Goal: Transaction & Acquisition: Purchase product/service

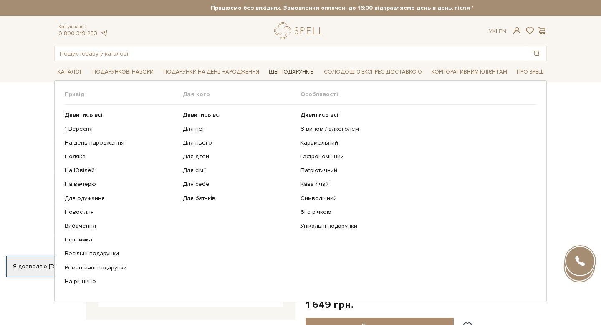
click at [290, 71] on span "Ідеї подарунків" at bounding box center [291, 72] width 52 height 13
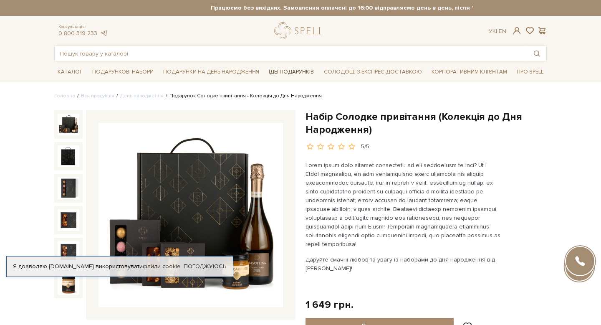
click at [284, 72] on span "Ідеї подарунків" at bounding box center [291, 72] width 52 height 13
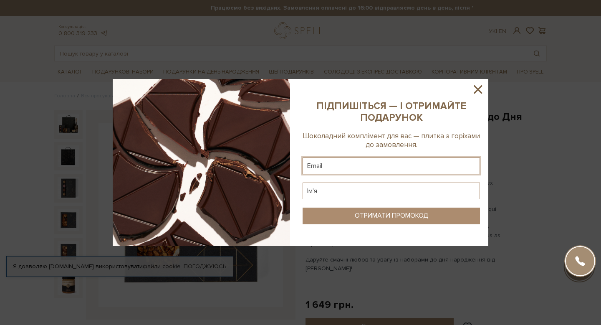
click at [369, 168] on input "text" at bounding box center [391, 165] width 177 height 17
type input "anastasiiatitova@icloud.com"
click at [344, 189] on input "text" at bounding box center [391, 190] width 177 height 17
type input "Анастасія"
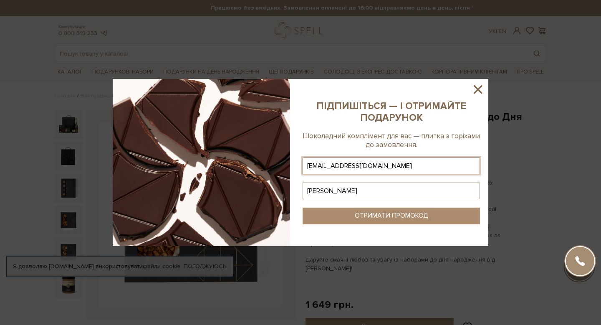
click at [389, 216] on div "ОТРИМАТИ ПРОМОКОД" at bounding box center [391, 216] width 73 height 8
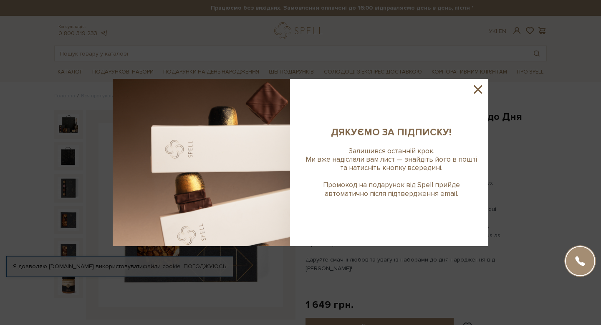
click at [478, 87] on icon at bounding box center [478, 89] width 14 height 14
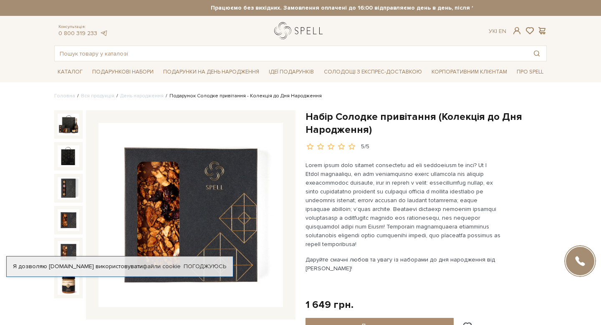
click at [297, 28] on link "logo" at bounding box center [300, 30] width 52 height 17
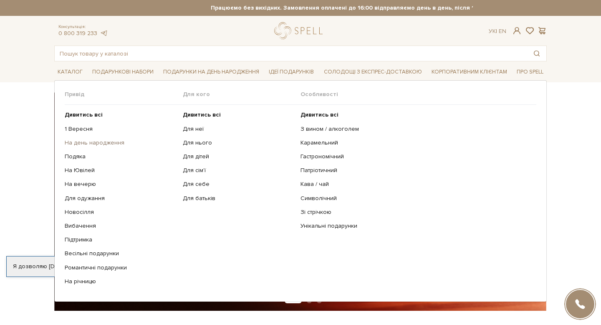
click at [109, 142] on link "На день народження" at bounding box center [121, 143] width 112 height 8
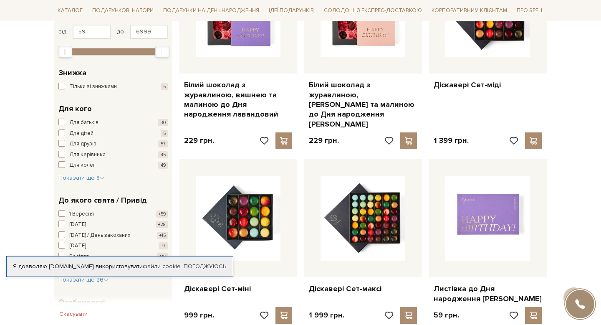
scroll to position [207, 0]
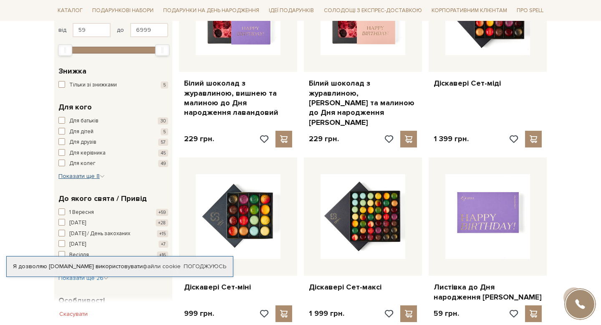
click at [100, 174] on icon "button" at bounding box center [102, 176] width 5 height 5
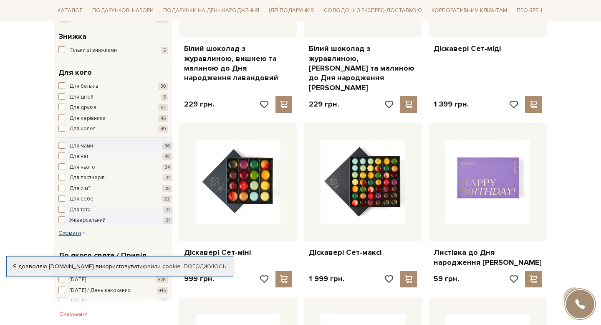
scroll to position [243, 0]
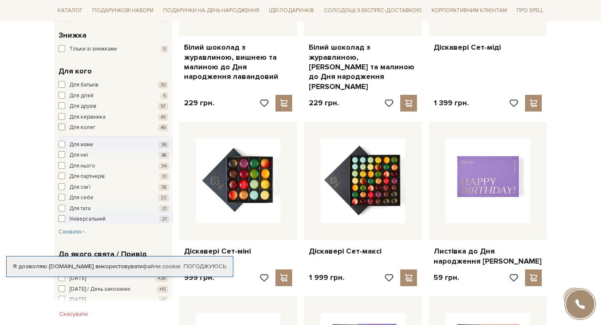
click at [64, 126] on span "button" at bounding box center [61, 127] width 7 height 7
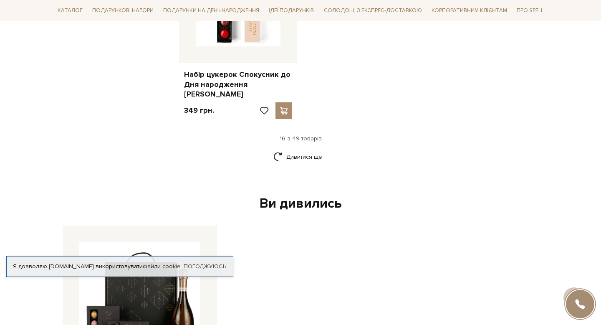
scroll to position [1127, 0]
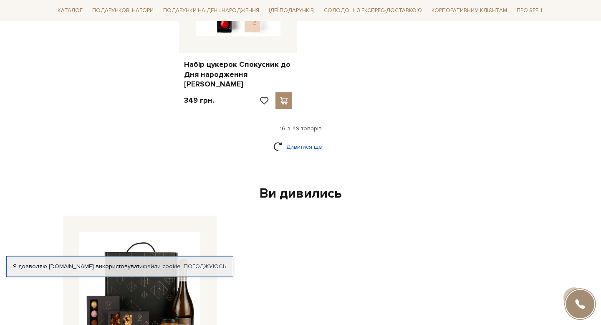
click at [311, 139] on link "Дивитися ще" at bounding box center [300, 146] width 54 height 15
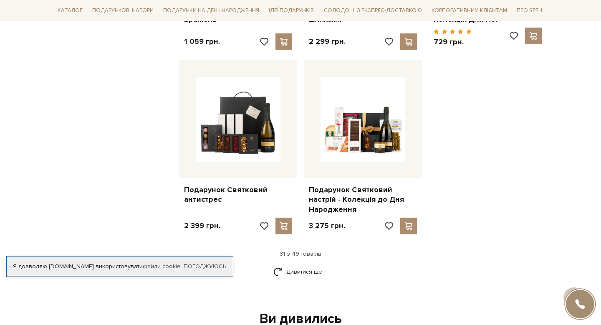
scroll to position [1910, 0]
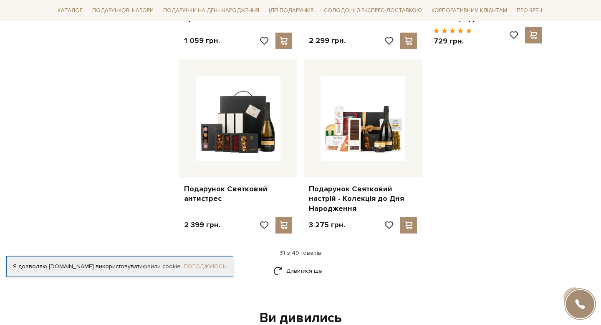
click at [198, 263] on link "Погоджуюсь" at bounding box center [205, 267] width 43 height 8
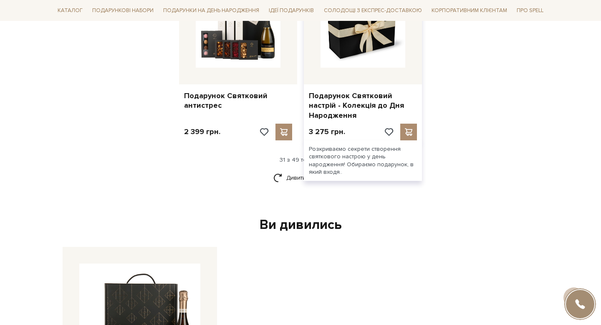
scroll to position [2006, 0]
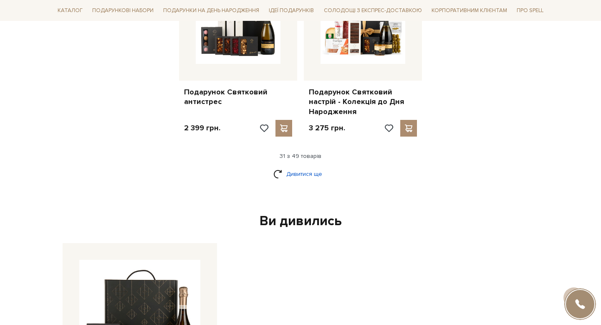
click at [296, 167] on link "Дивитися ще" at bounding box center [300, 174] width 54 height 15
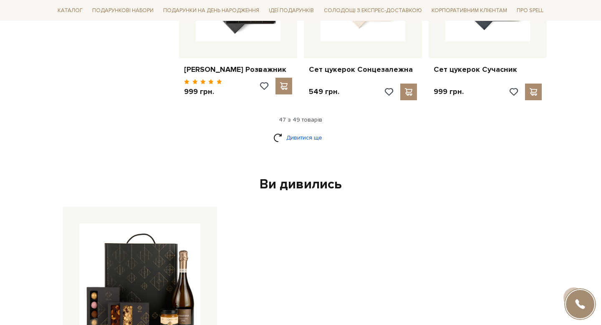
scroll to position [2923, 0]
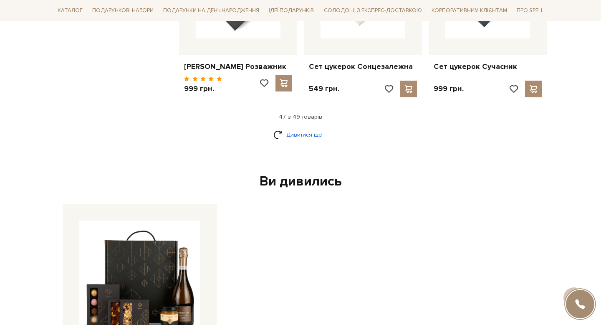
click at [310, 127] on link "Дивитися ще" at bounding box center [300, 134] width 54 height 15
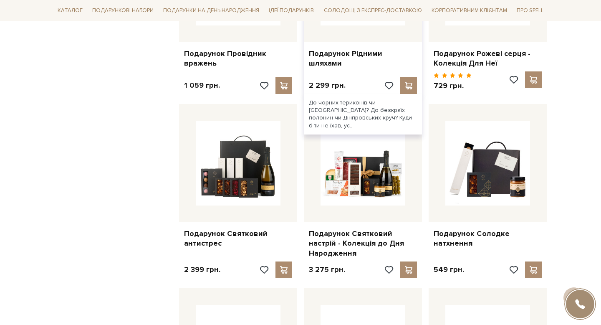
scroll to position [1863, 0]
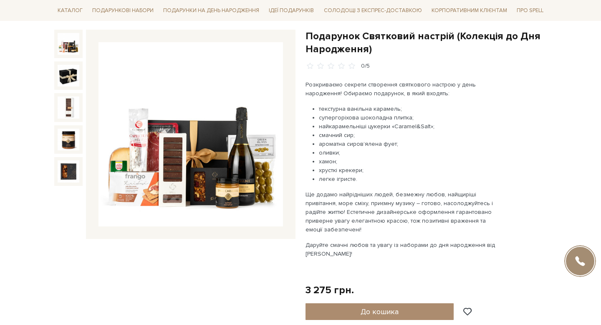
scroll to position [82, 0]
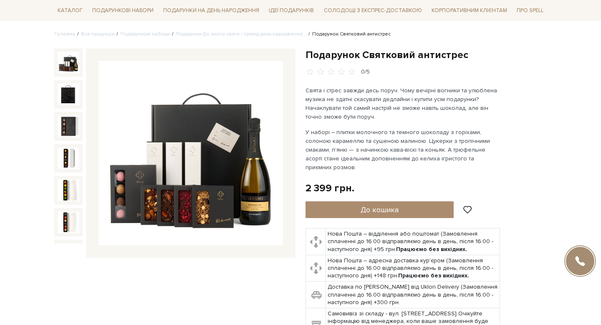
scroll to position [71, 0]
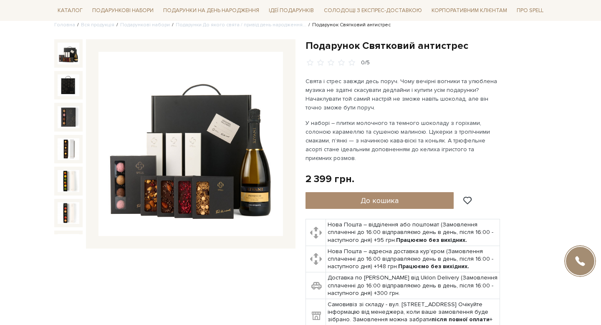
click at [200, 127] on img at bounding box center [191, 144] width 184 height 184
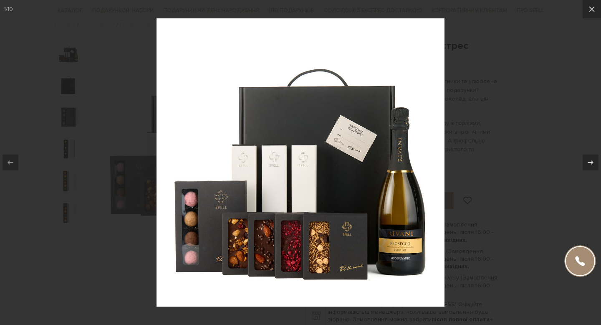
click at [472, 87] on div at bounding box center [300, 162] width 601 height 325
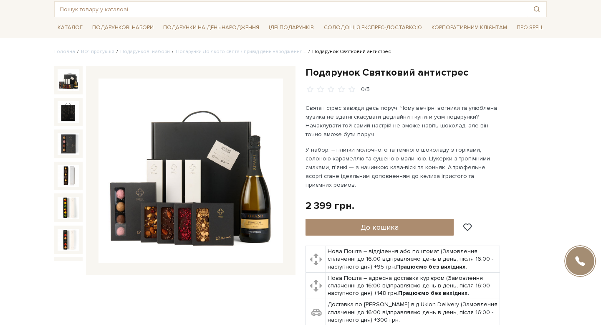
scroll to position [43, 0]
